Goal: Task Accomplishment & Management: Use online tool/utility

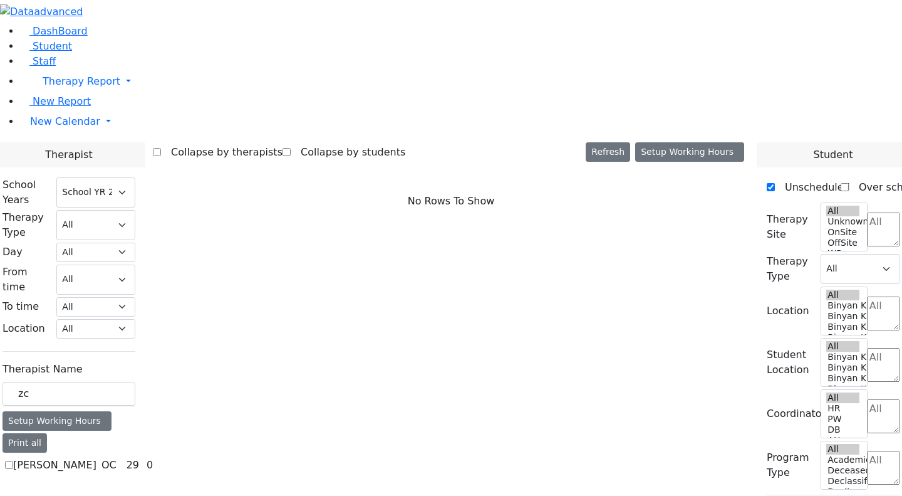
select select "212"
drag, startPoint x: 185, startPoint y: 217, endPoint x: 137, endPoint y: 211, distance: 49.2
type input "neumann"
click at [96, 457] on label "[PERSON_NAME]" at bounding box center [54, 464] width 83 height 15
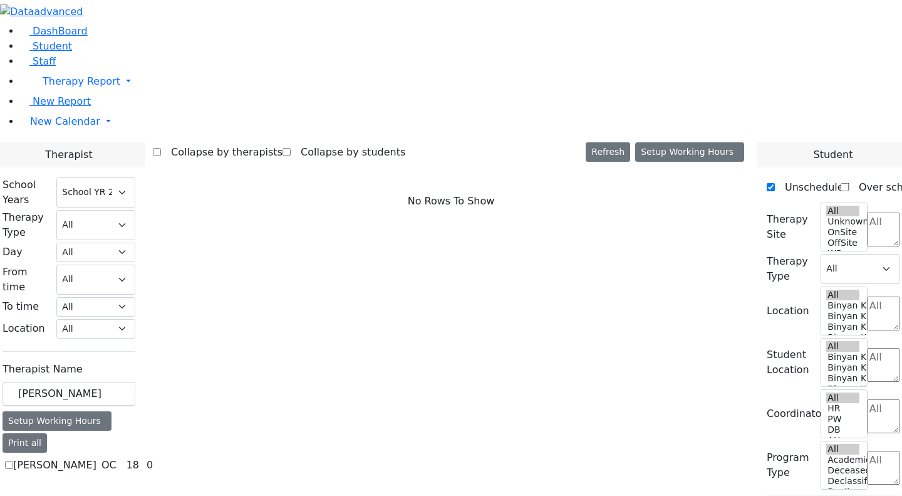
click at [13, 461] on input "[PERSON_NAME]" at bounding box center [9, 465] width 8 height 8
checkbox input "true"
select select "1"
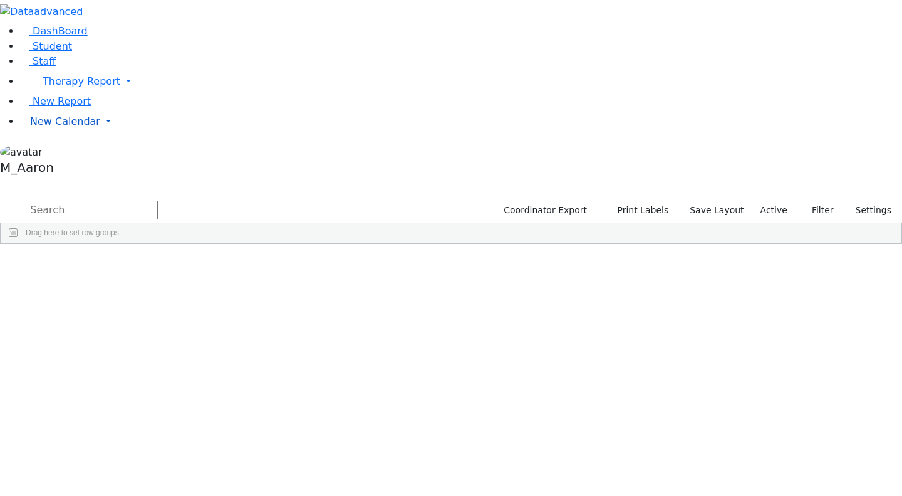
click at [72, 87] on span "New Calendar" at bounding box center [82, 81] width 78 height 12
click at [60, 153] on span "Calendar" at bounding box center [49, 147] width 45 height 12
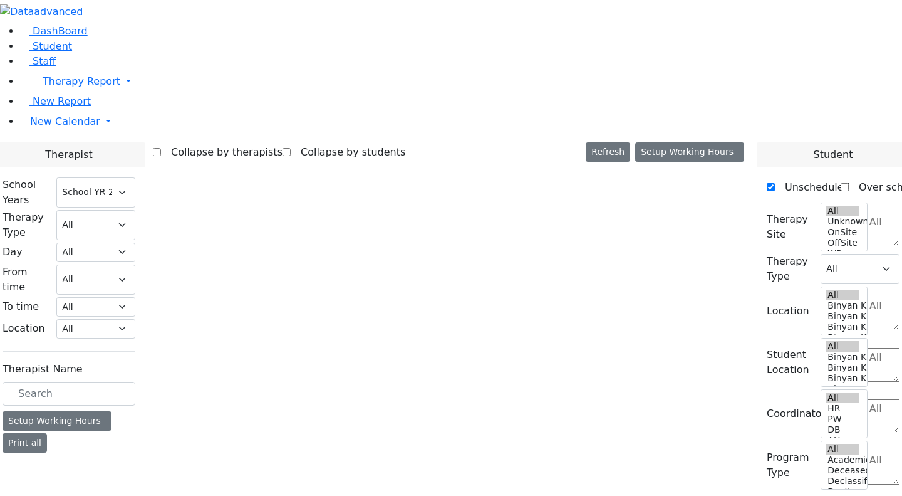
select select "212"
select select "1"
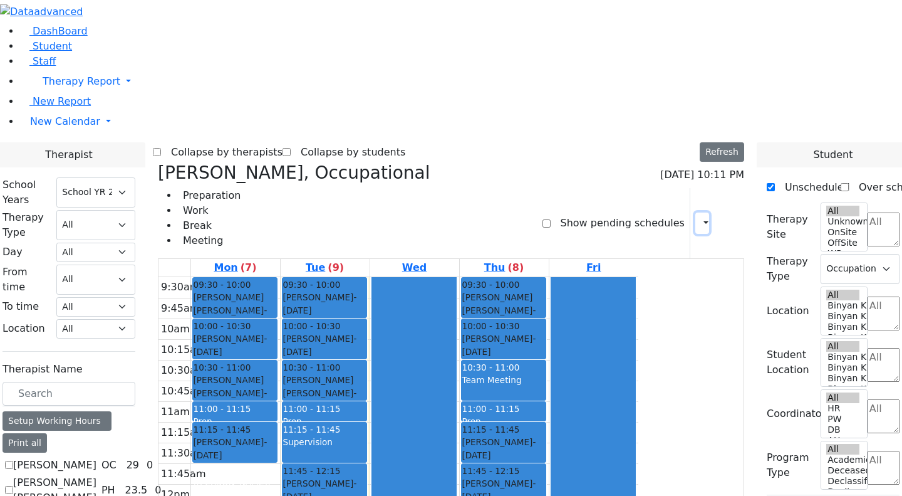
click at [699, 217] on icon "button" at bounding box center [699, 223] width 0 height 12
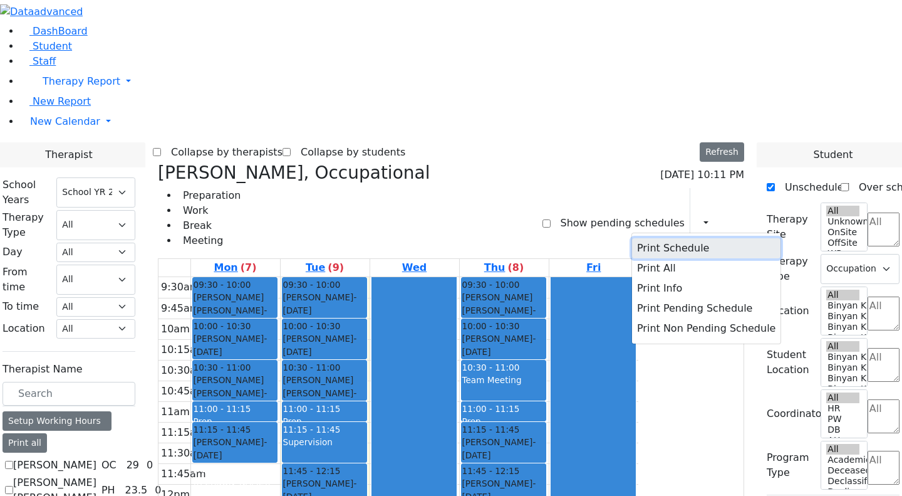
click at [655, 238] on button "Print Schedule" at bounding box center [706, 248] width 149 height 20
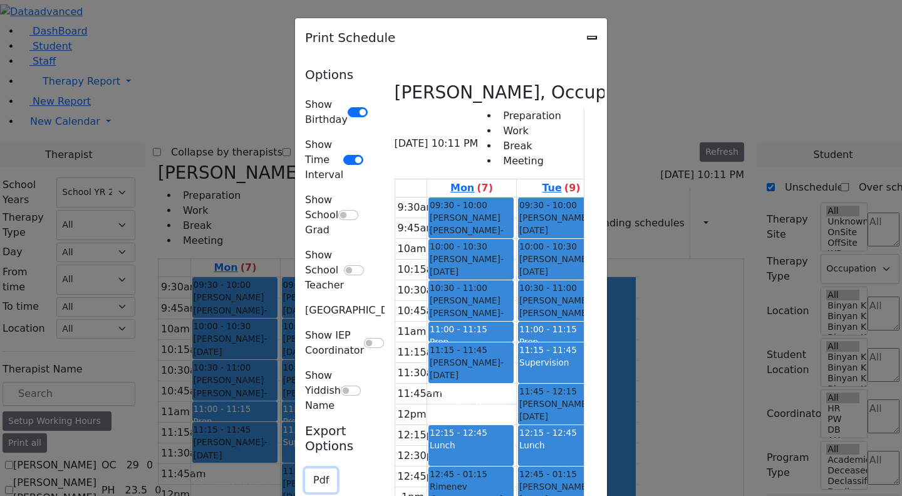
click at [305, 468] on button "Pdf" at bounding box center [321, 480] width 32 height 24
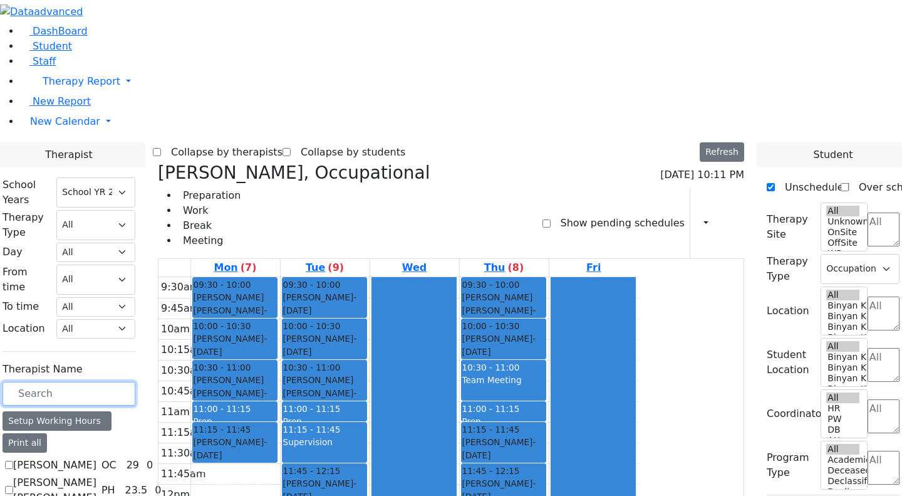
click at [135, 382] on input "text" at bounding box center [69, 394] width 133 height 24
type input "[PERSON_NAME]"
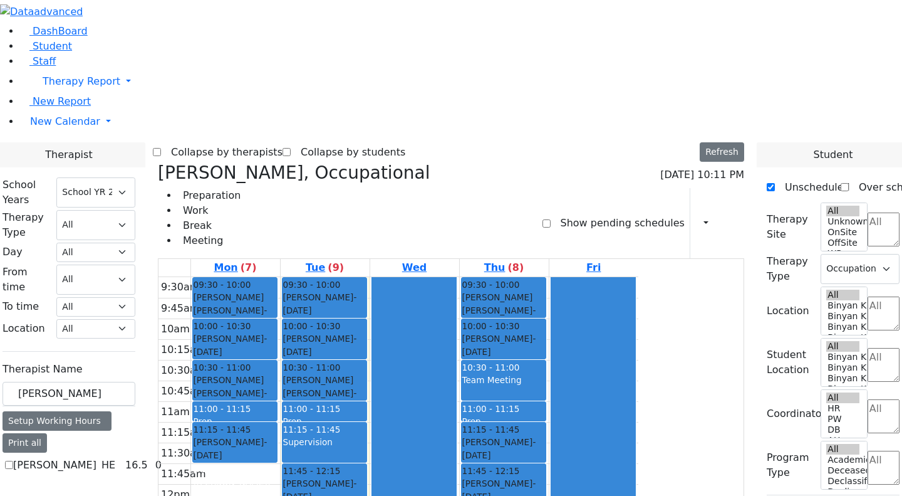
click at [96, 457] on label "[PERSON_NAME]" at bounding box center [54, 464] width 83 height 15
click at [13, 461] on input "[PERSON_NAME]" at bounding box center [9, 465] width 8 height 8
checkbox input "true"
select select "5"
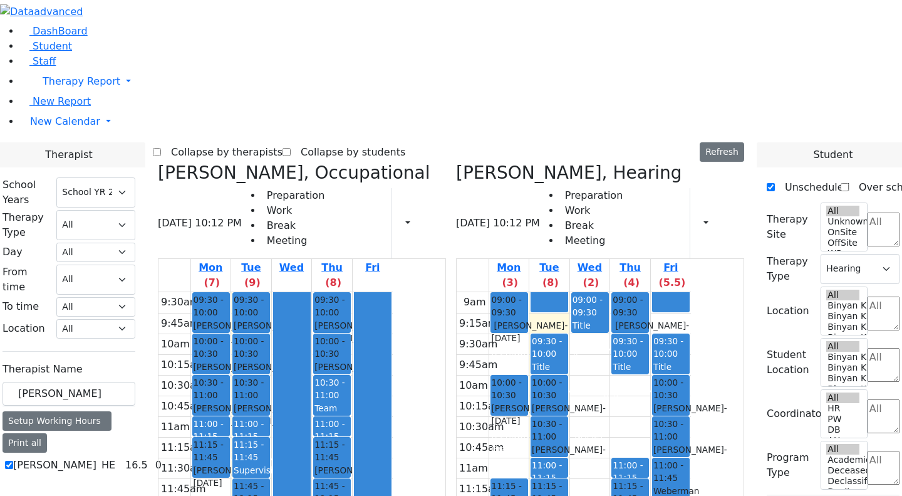
click at [158, 162] on icon at bounding box center [158, 172] width 0 height 21
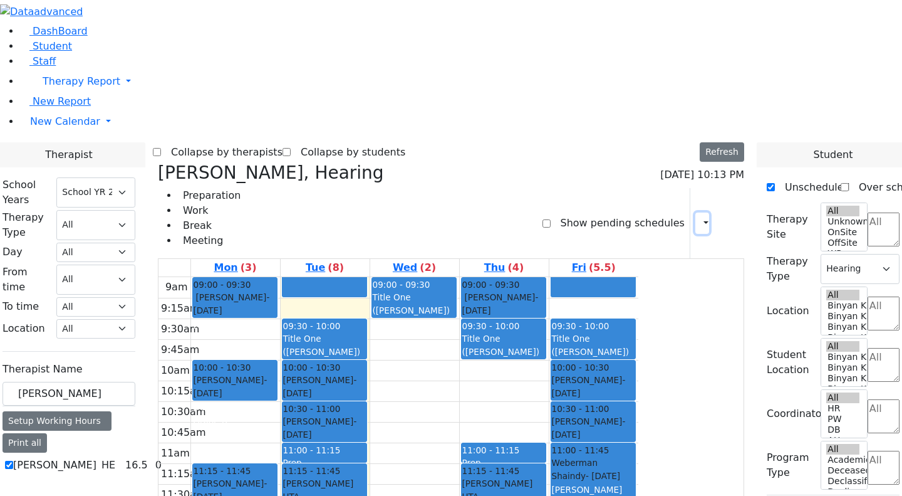
click at [697, 212] on button "button" at bounding box center [703, 222] width 14 height 21
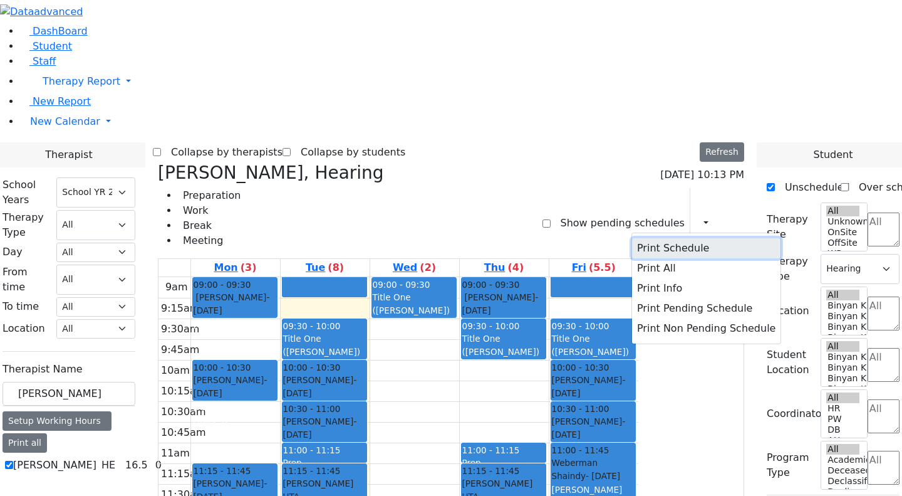
click at [662, 238] on button "Print Schedule" at bounding box center [706, 248] width 149 height 20
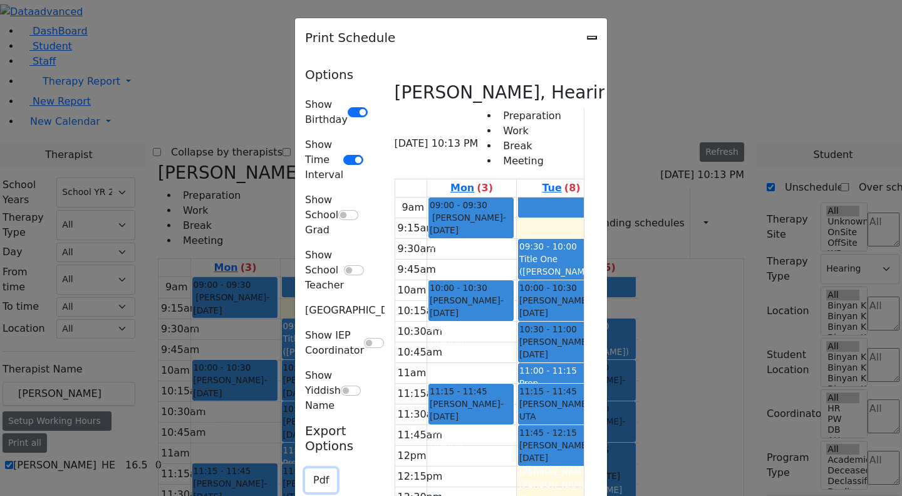
click at [305, 468] on button "Pdf" at bounding box center [321, 480] width 32 height 24
